Goal: Task Accomplishment & Management: Manage account settings

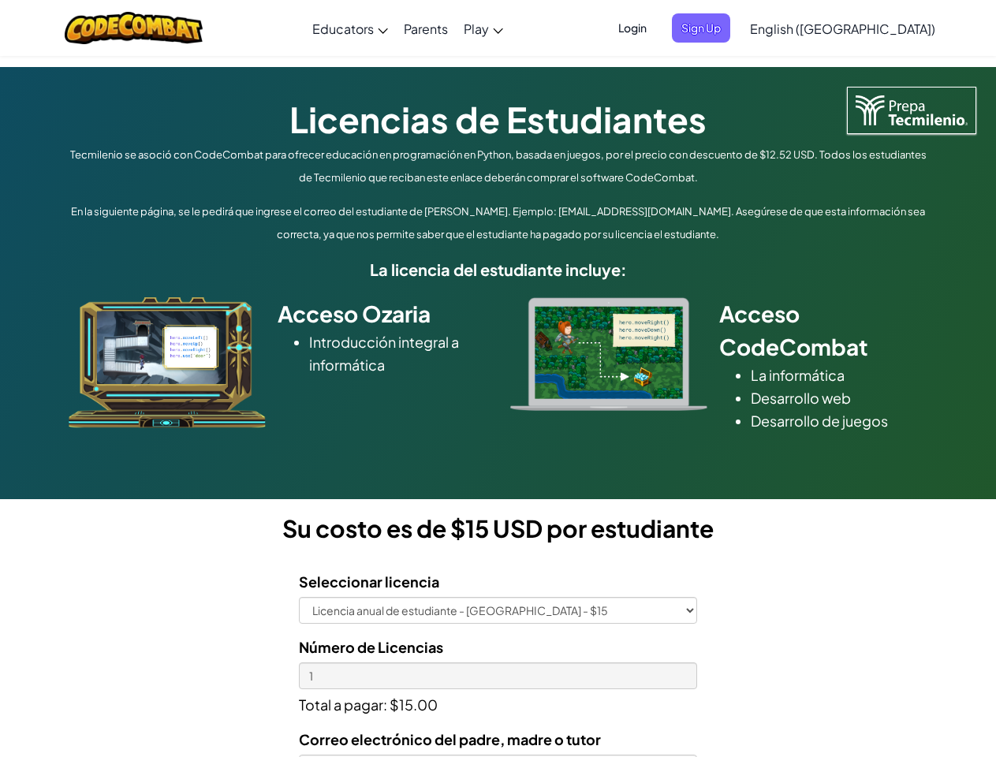
click at [499, 379] on div at bounding box center [609, 354] width 221 height 114
click at [656, 28] on span "Login" at bounding box center [632, 27] width 47 height 29
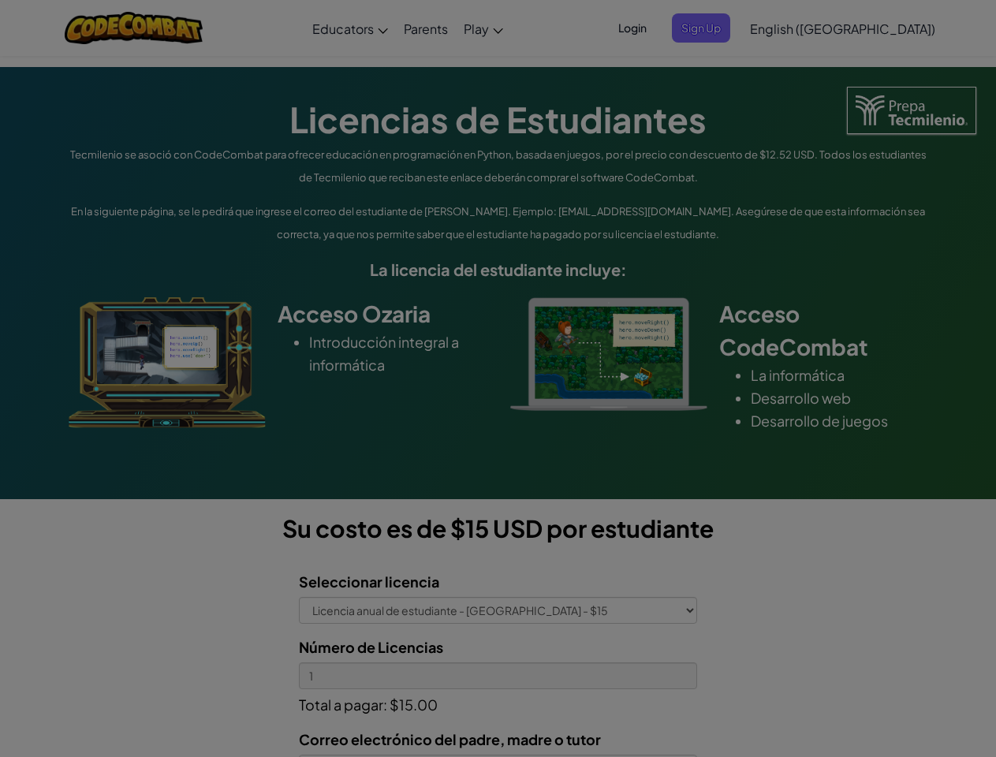
click at [0, 0] on input "Email or Username :" at bounding box center [0, 0] width 0 height 0
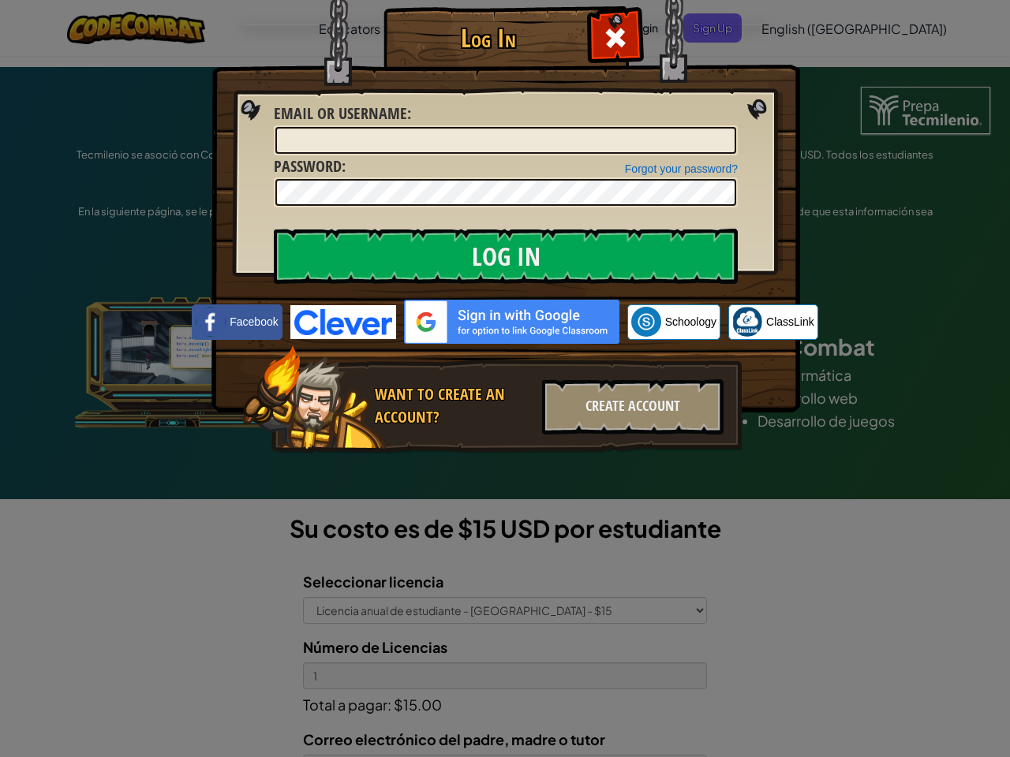
click at [798, 28] on div "Log In Unknown Error Email or Username : Forgot your password? Password : Log I…" at bounding box center [505, 378] width 1010 height 757
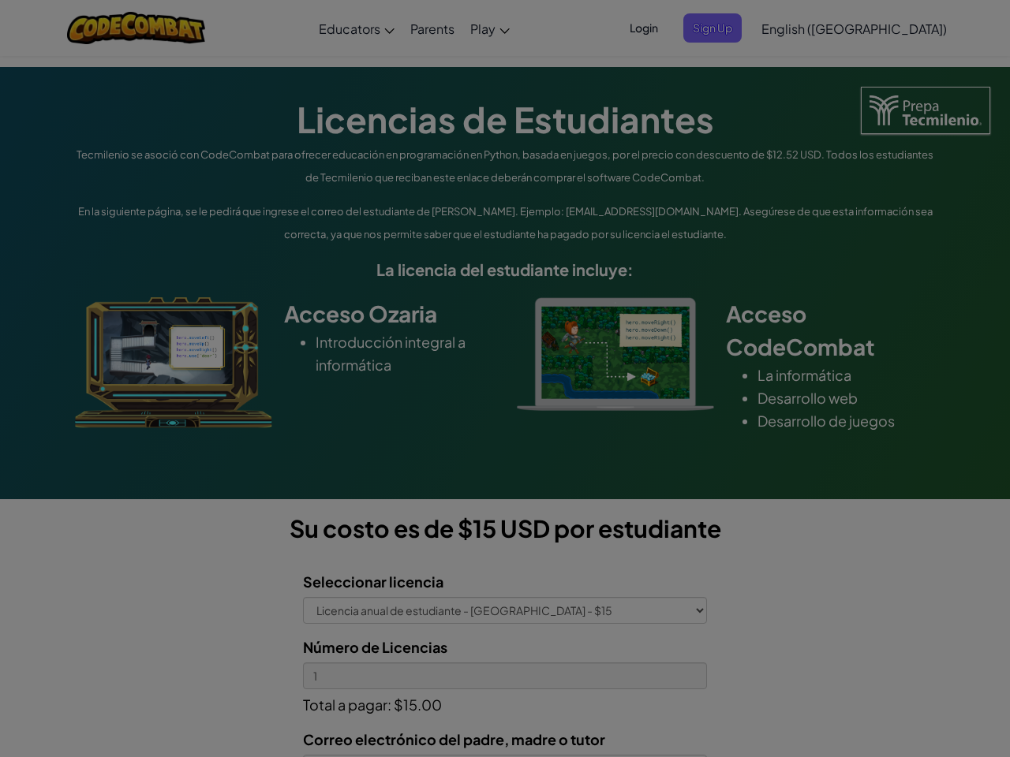
click at [798, 28] on div "Log In Unknown Error Email or Username : Forgot your password? Password : Log I…" at bounding box center [505, 378] width 1010 height 757
click at [882, 28] on div at bounding box center [505, 378] width 1010 height 757
